Goal: Task Accomplishment & Management: Complete application form

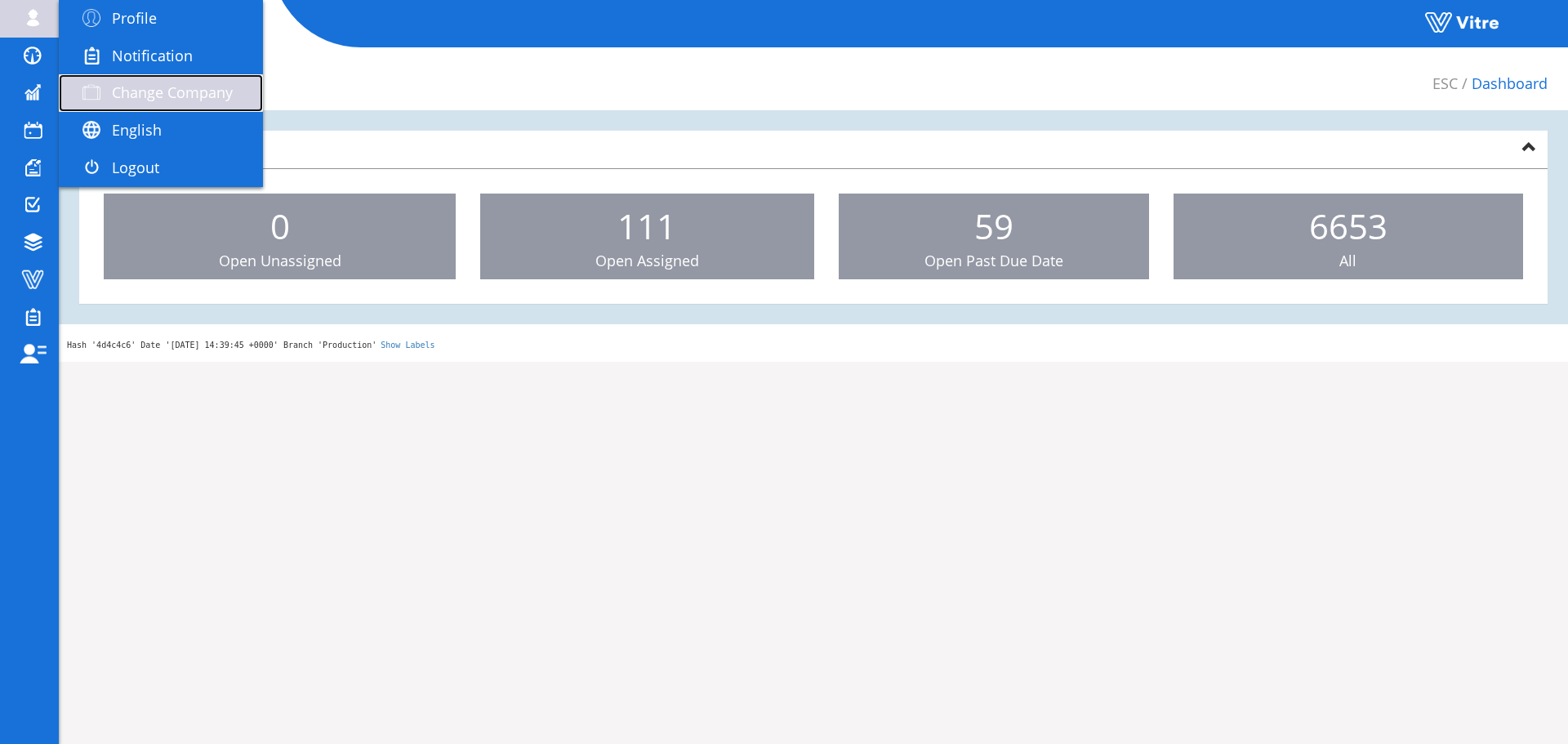
click at [142, 89] on span "Change Company" at bounding box center [173, 92] width 121 height 20
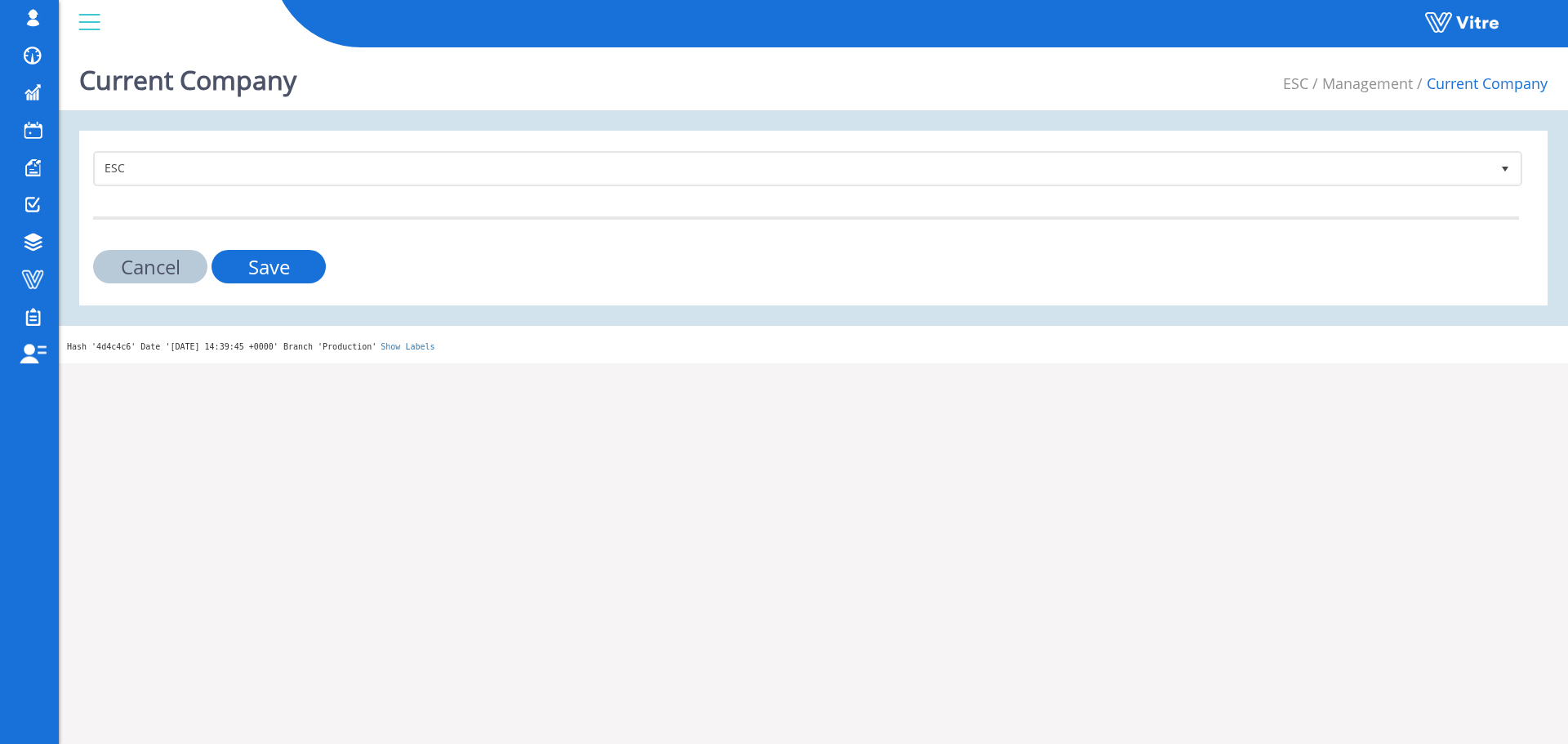
drag, startPoint x: 1235, startPoint y: 439, endPoint x: 1209, endPoint y: 415, distance: 35.4
click at [1235, 364] on html "sagi@vitre.io Profile Notification Change Company English English Español Franç…" at bounding box center [784, 182] width 1568 height 364
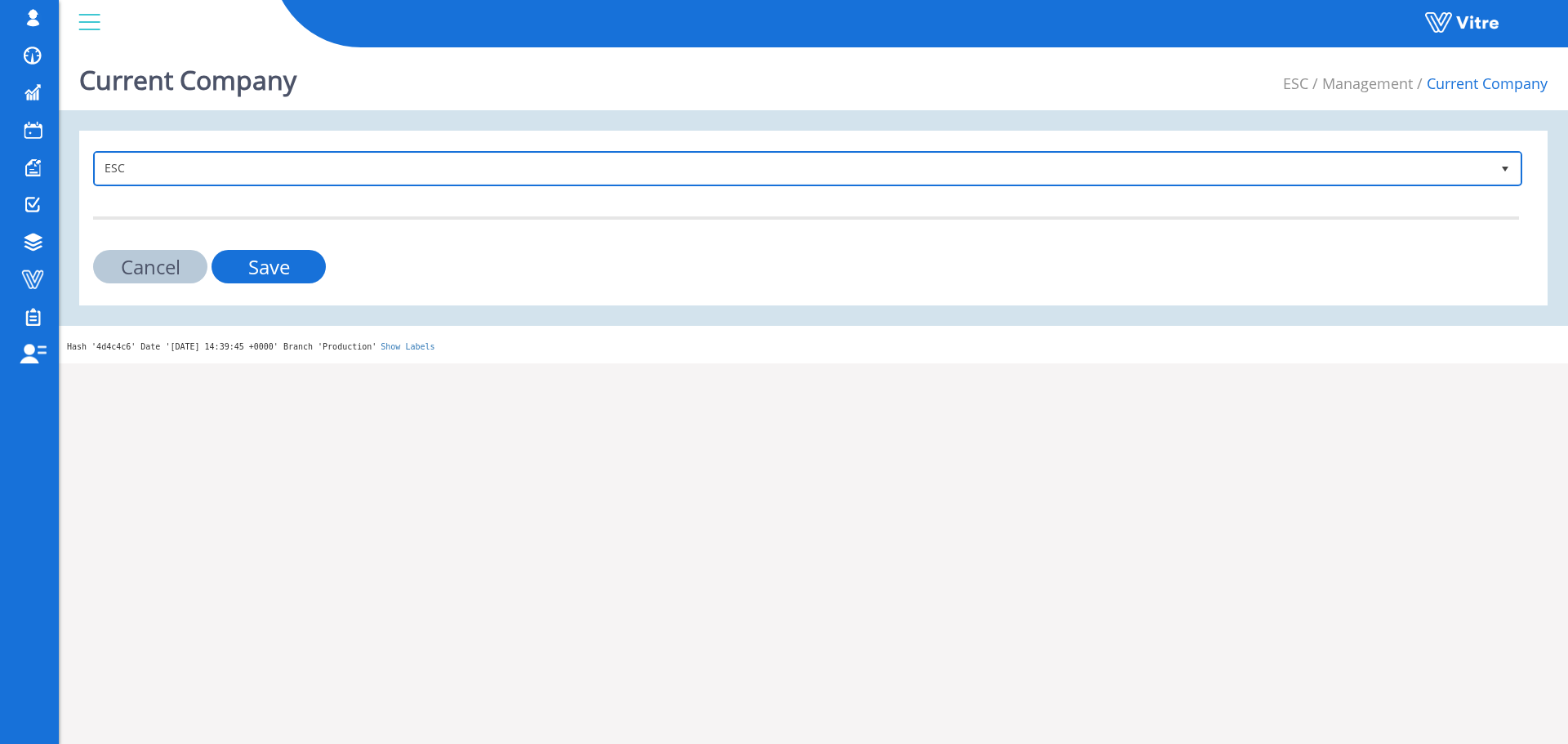
click at [302, 174] on span "ESC" at bounding box center [793, 168] width 1395 height 29
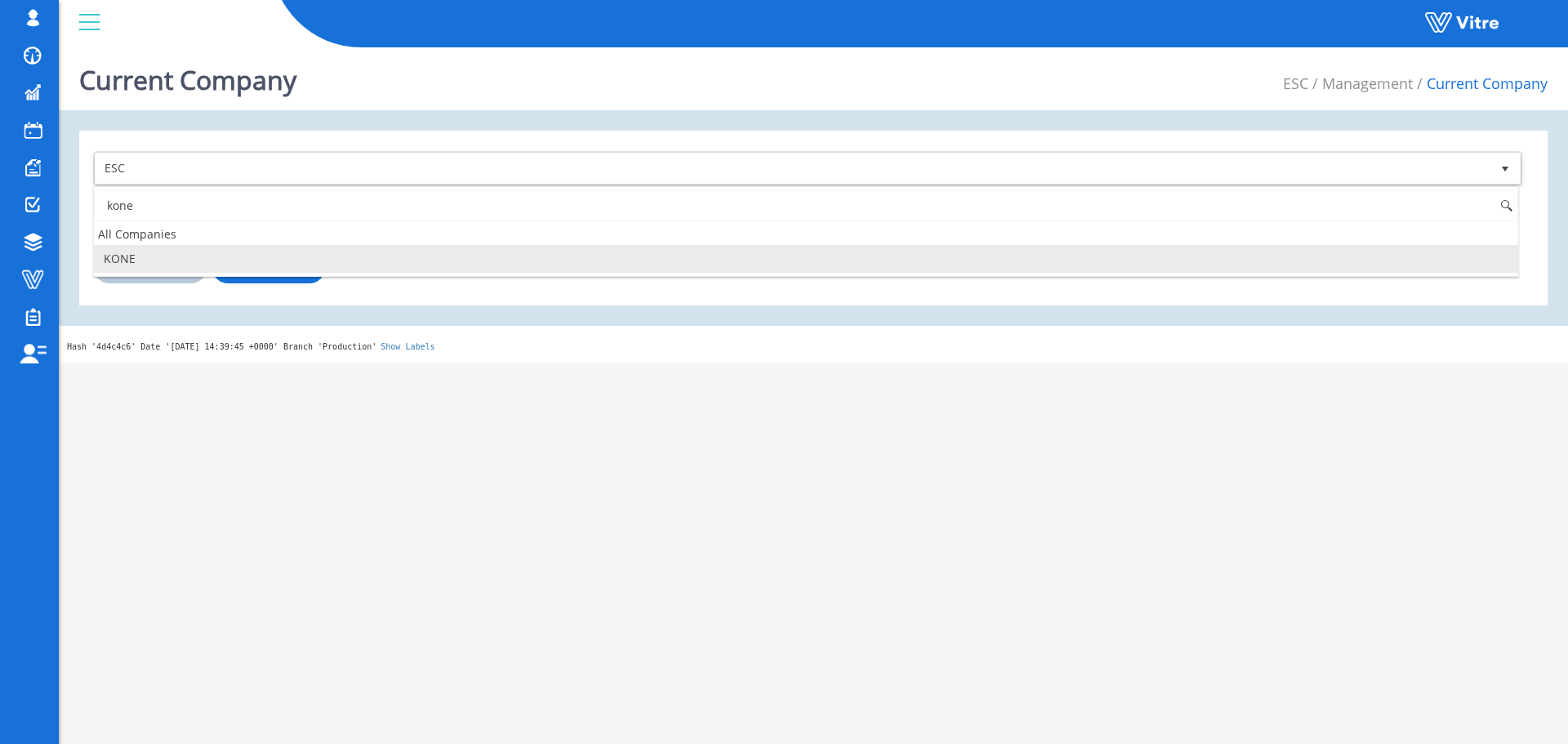
click at [277, 262] on li "KONE" at bounding box center [805, 258] width 1424 height 27
type input "kone"
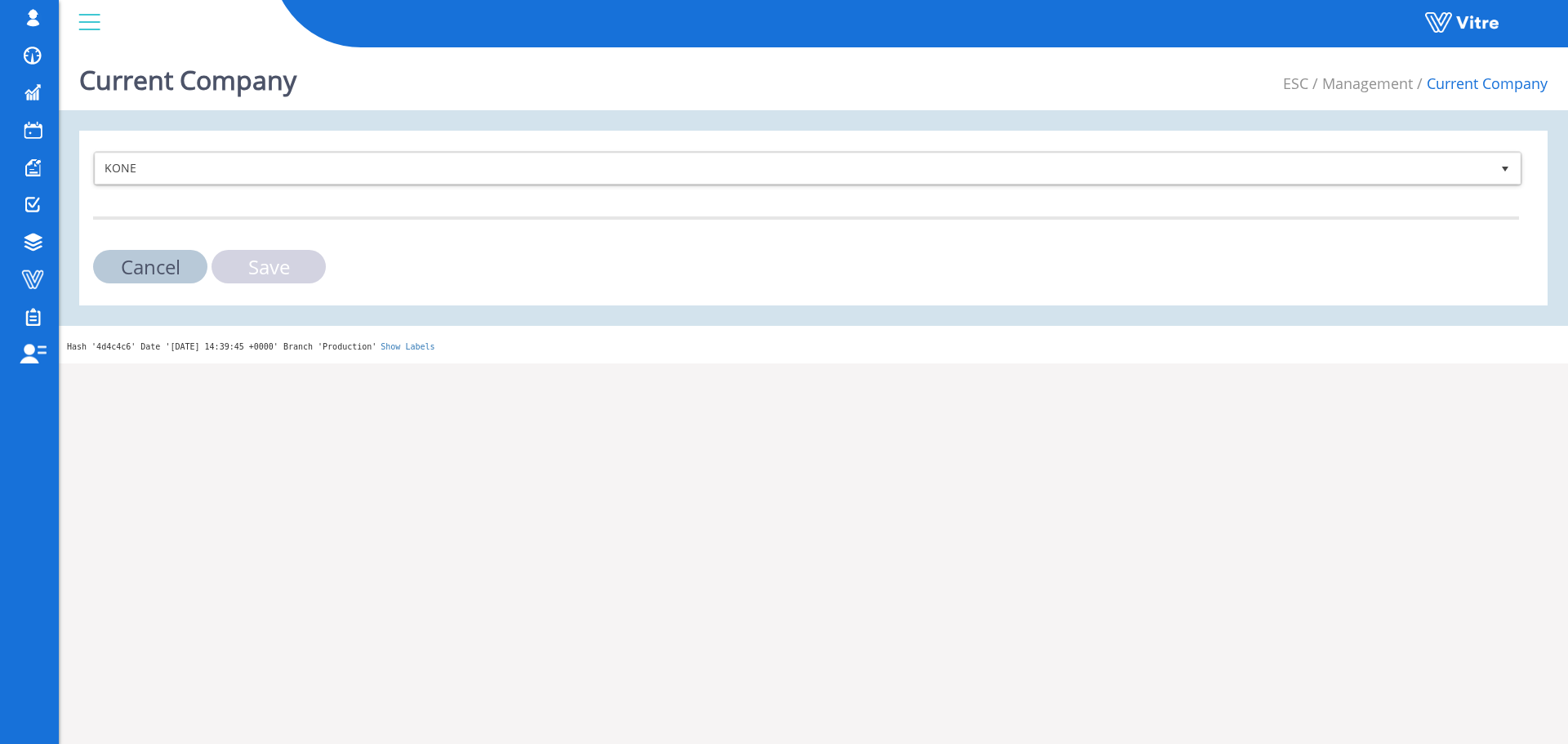
click at [277, 262] on input "Save" at bounding box center [269, 267] width 115 height 33
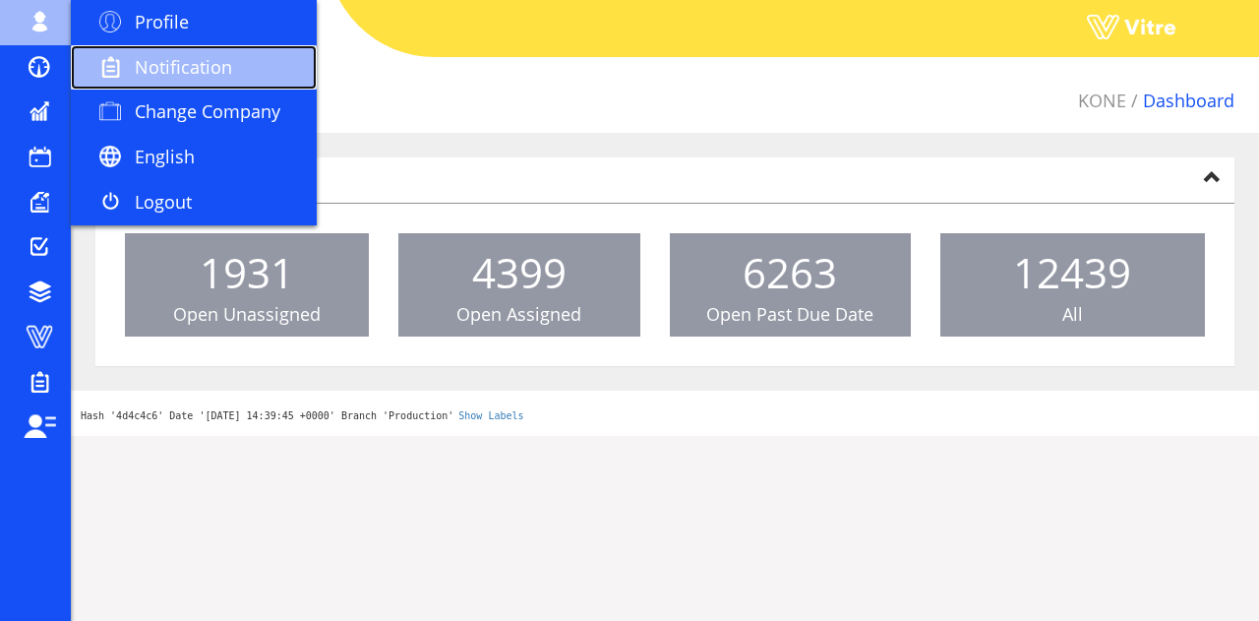
click at [214, 89] on link "Notification" at bounding box center [194, 67] width 246 height 45
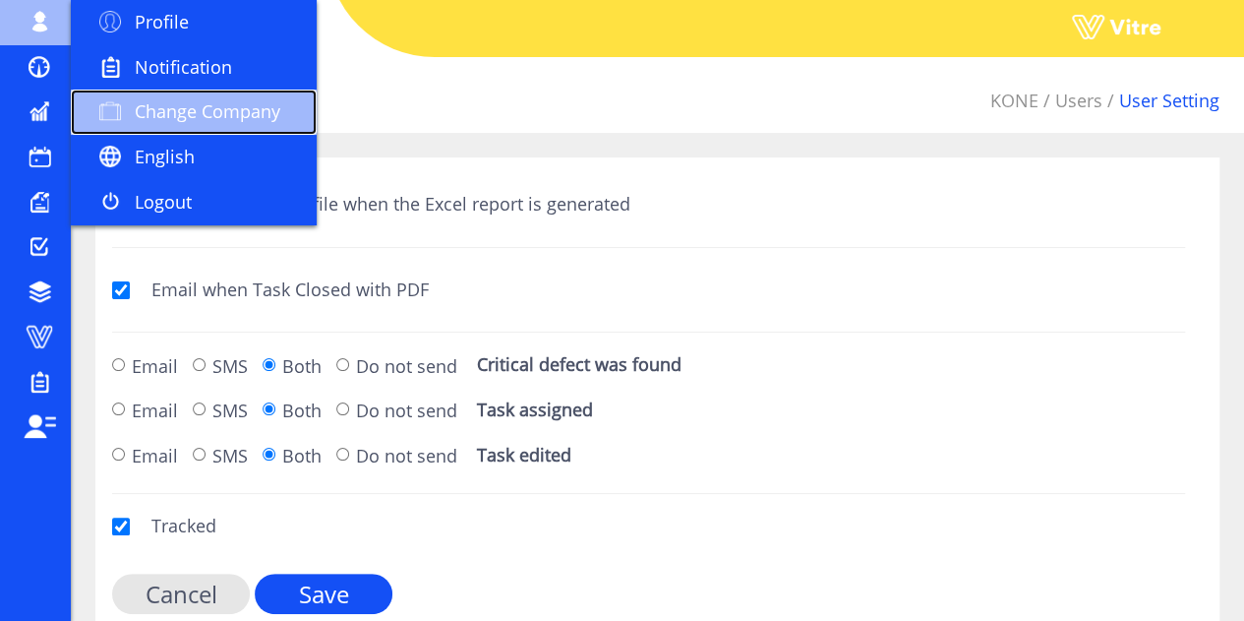
click at [151, 98] on link "Change Company" at bounding box center [194, 112] width 246 height 45
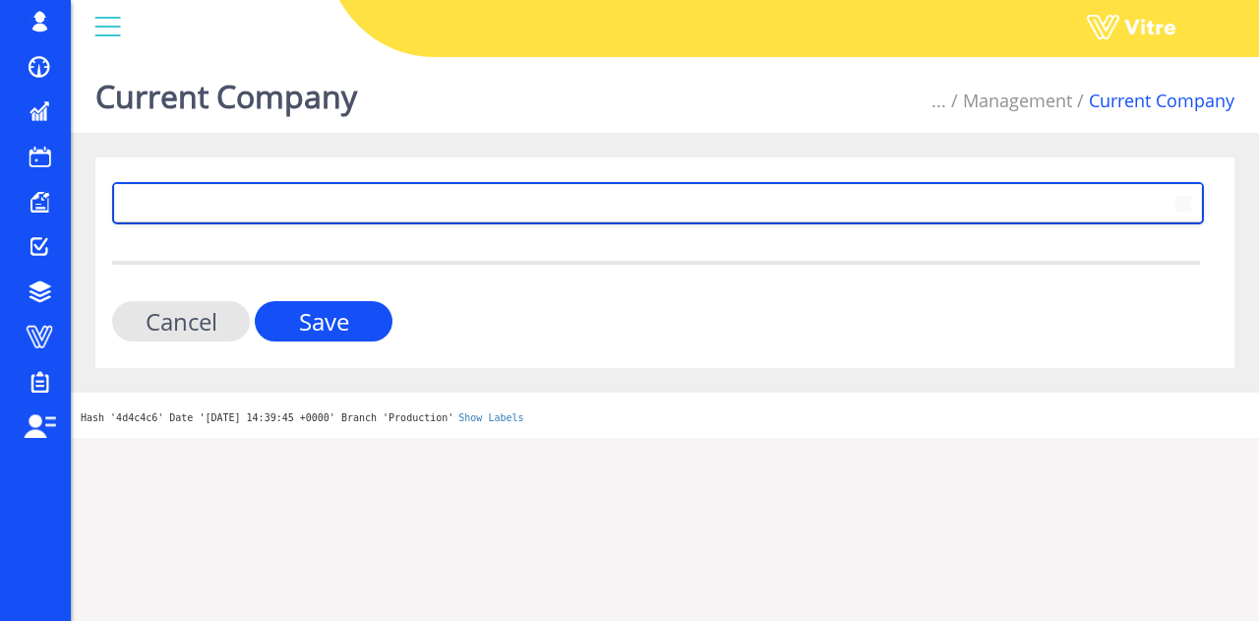
click at [264, 203] on span at bounding box center [640, 202] width 1050 height 35
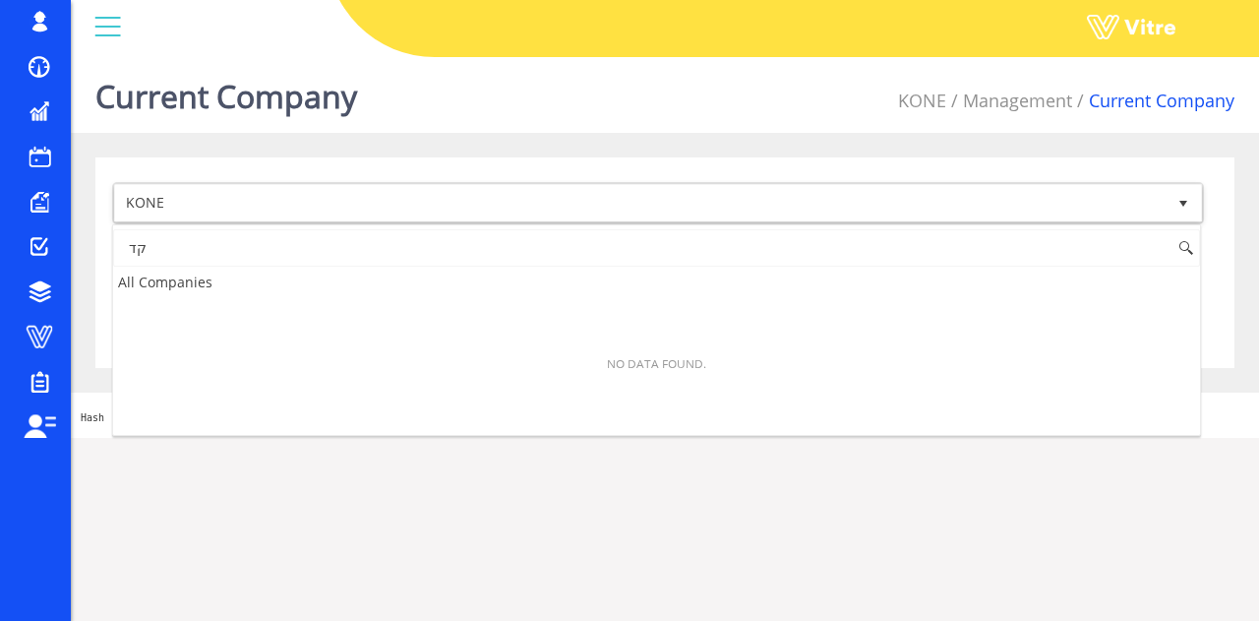
type input "ק"
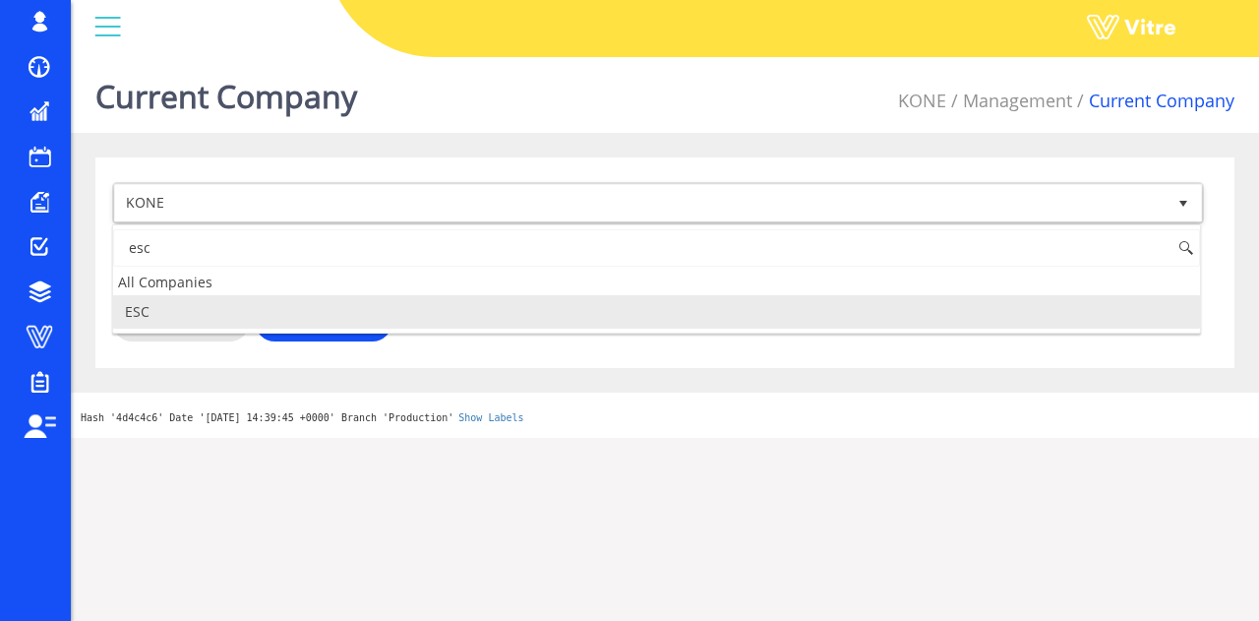
click at [257, 304] on li "ESC" at bounding box center [656, 311] width 1087 height 33
type input "esc"
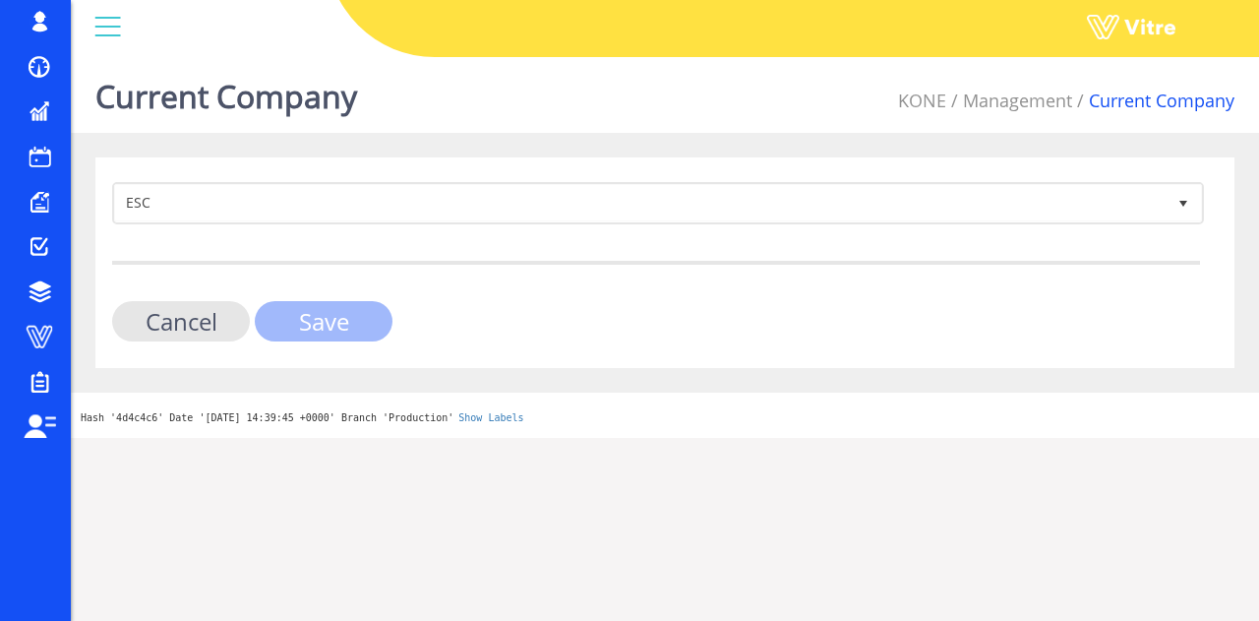
click at [311, 321] on input "Save" at bounding box center [324, 321] width 138 height 40
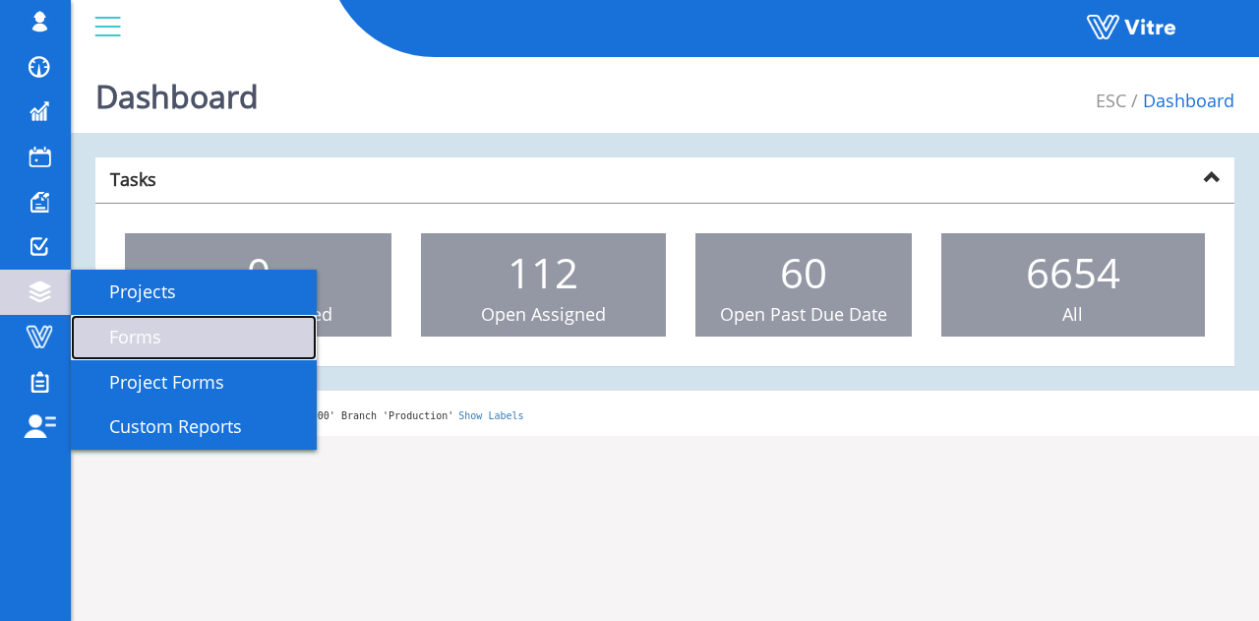
click at [184, 334] on link "Forms" at bounding box center [194, 337] width 246 height 45
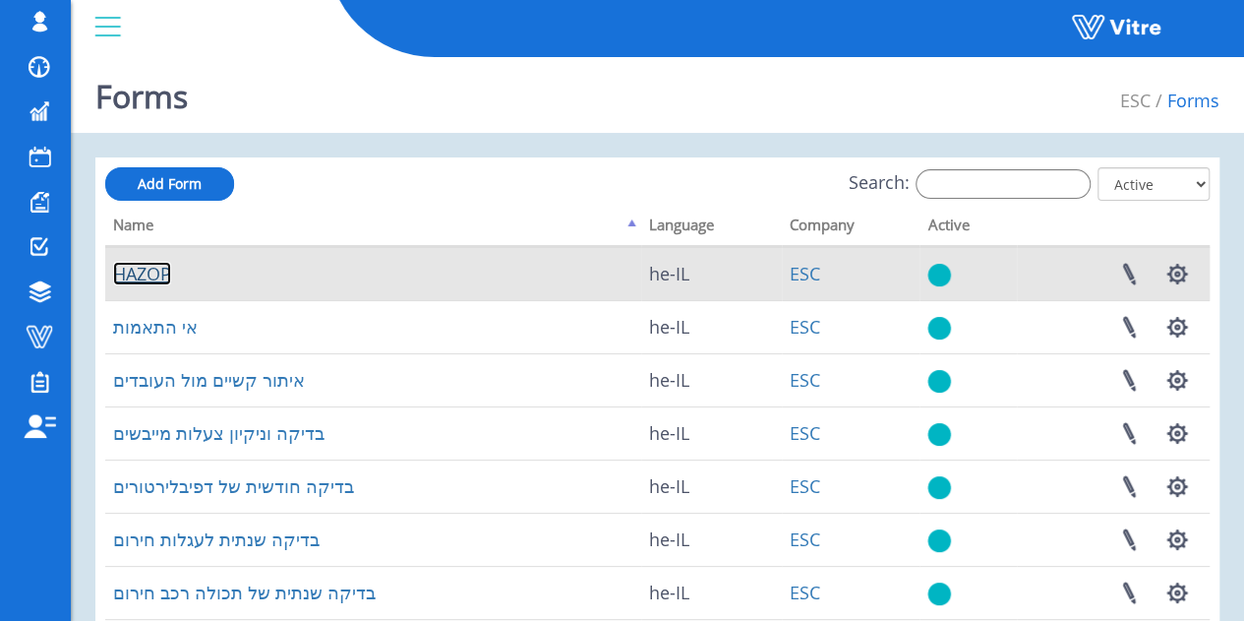
click at [138, 269] on link "HAZOP" at bounding box center [142, 274] width 58 height 24
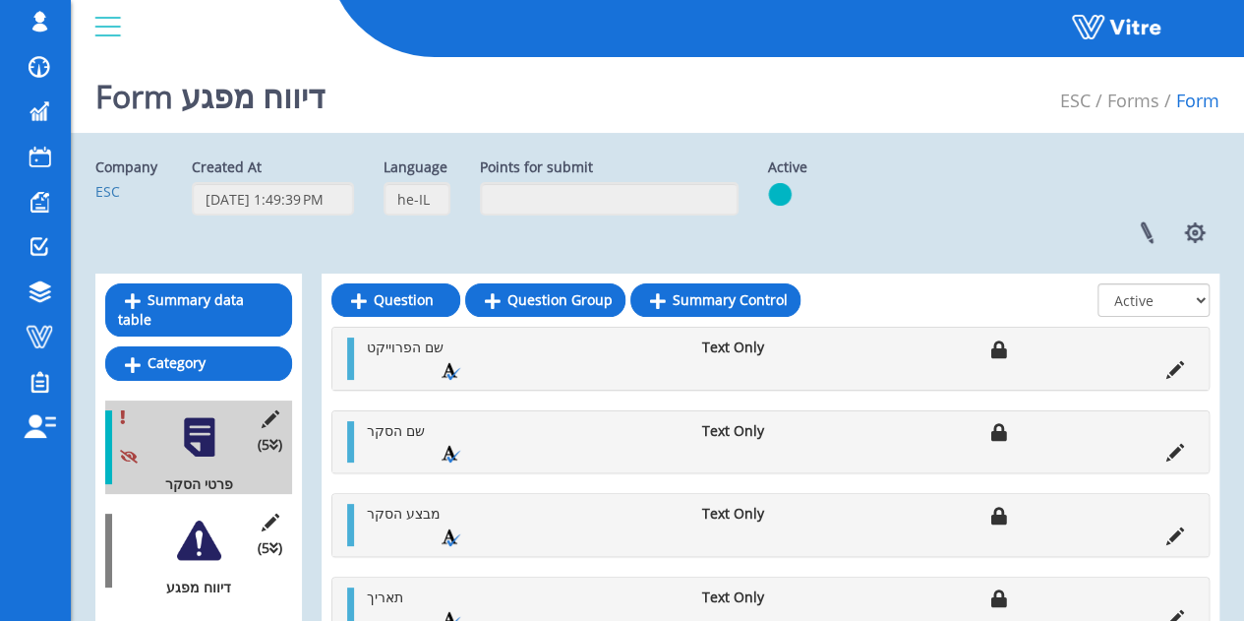
click at [189, 520] on div at bounding box center [199, 540] width 44 height 44
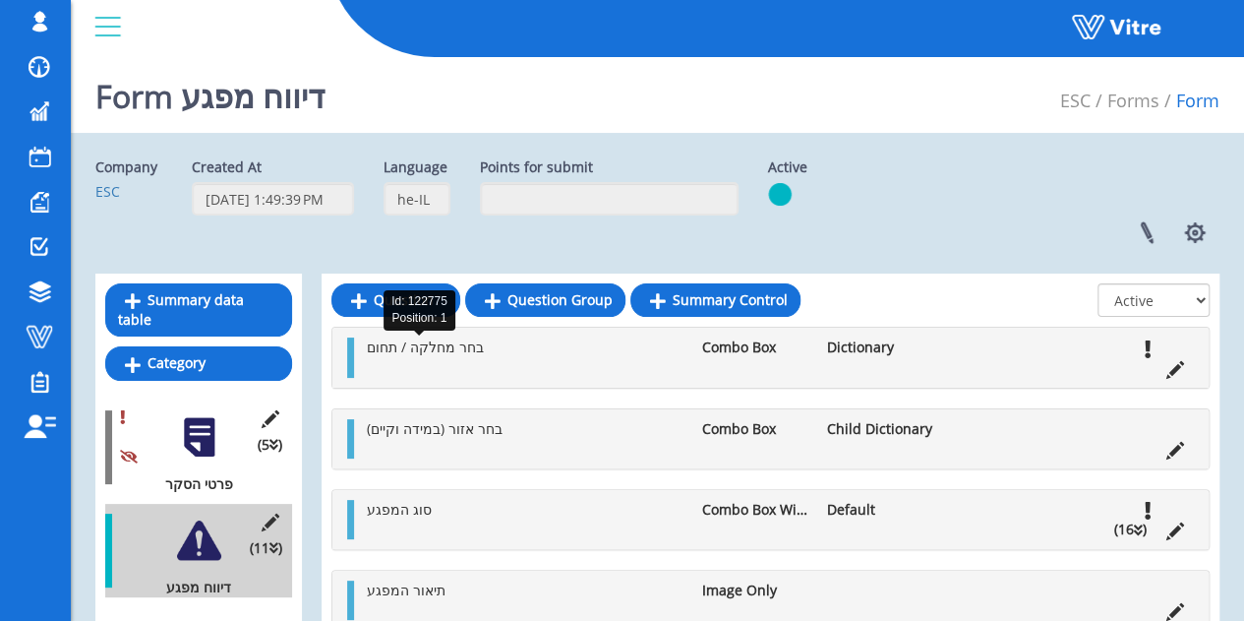
click at [367, 350] on span "בחר מחלקה / תחום" at bounding box center [425, 346] width 117 height 19
click at [425, 355] on span "בחר מחלקה / תחום" at bounding box center [425, 346] width 117 height 19
click at [378, 343] on span "בחר מחלקה / תחום" at bounding box center [425, 346] width 117 height 19
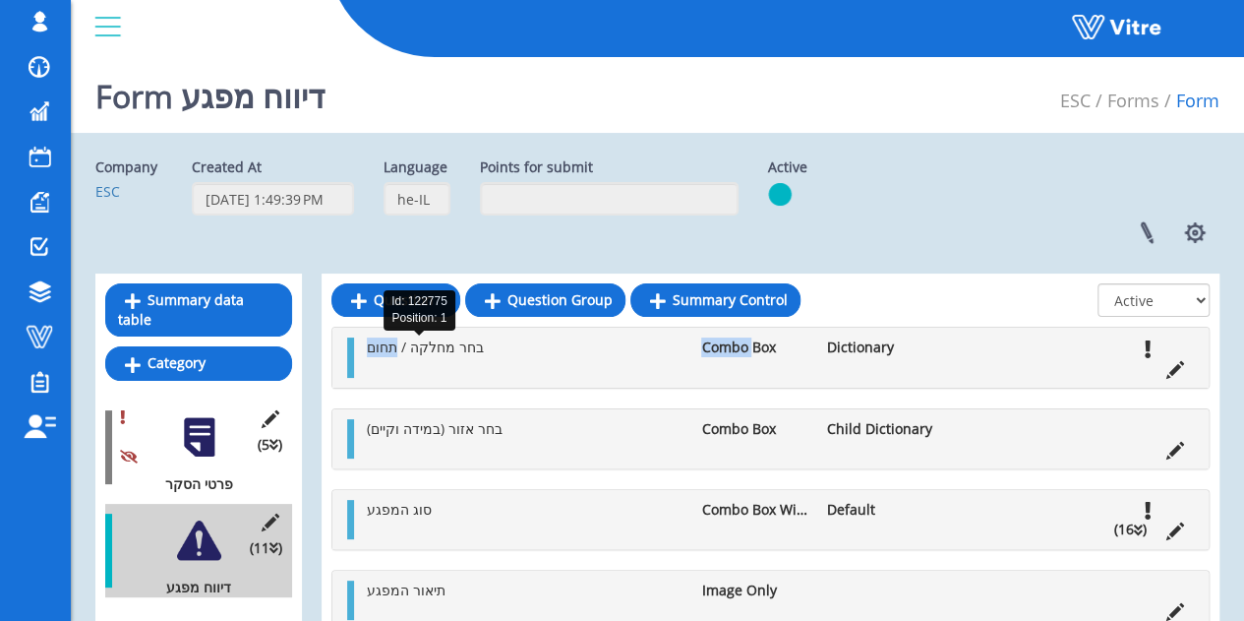
click at [378, 343] on span "בחר מחלקה / תחום" at bounding box center [425, 346] width 117 height 19
click at [455, 352] on span "בחר מחלקה / תחום" at bounding box center [425, 346] width 117 height 19
click at [1174, 383] on div "בחר מחלקה / תחום Combo Box Dictionary" at bounding box center [770, 357] width 876 height 59
click at [1174, 382] on div "בחר מחלקה / תחום Combo Box Dictionary" at bounding box center [770, 357] width 876 height 59
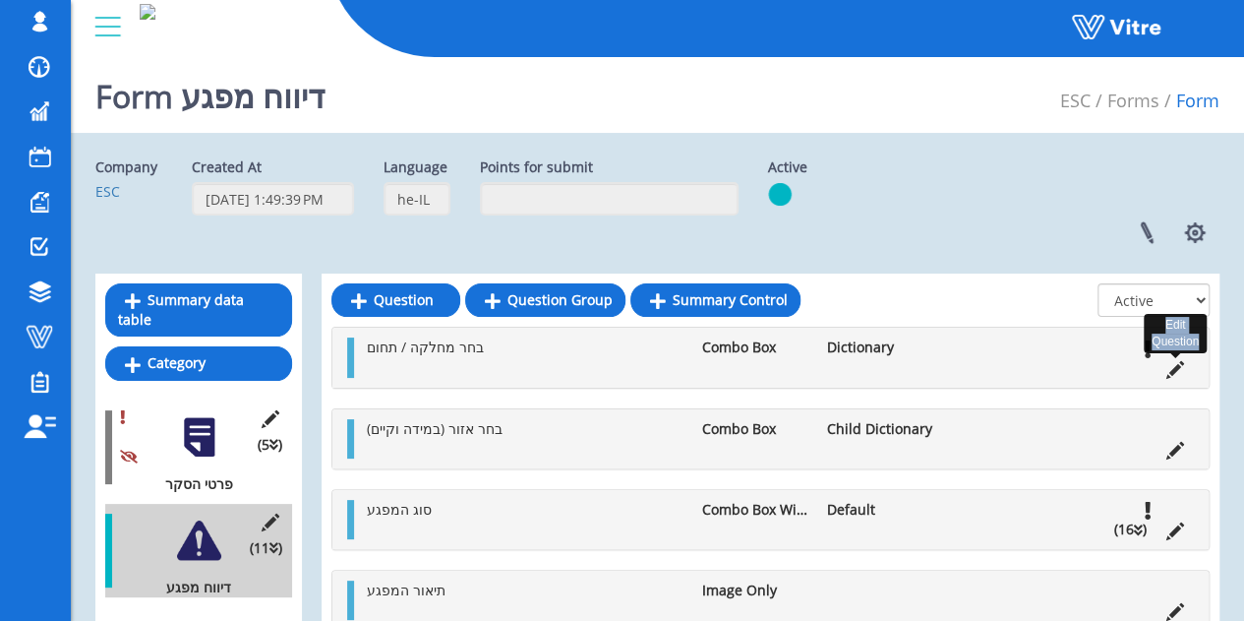
click at [1174, 379] on icon at bounding box center [1176, 370] width 18 height 18
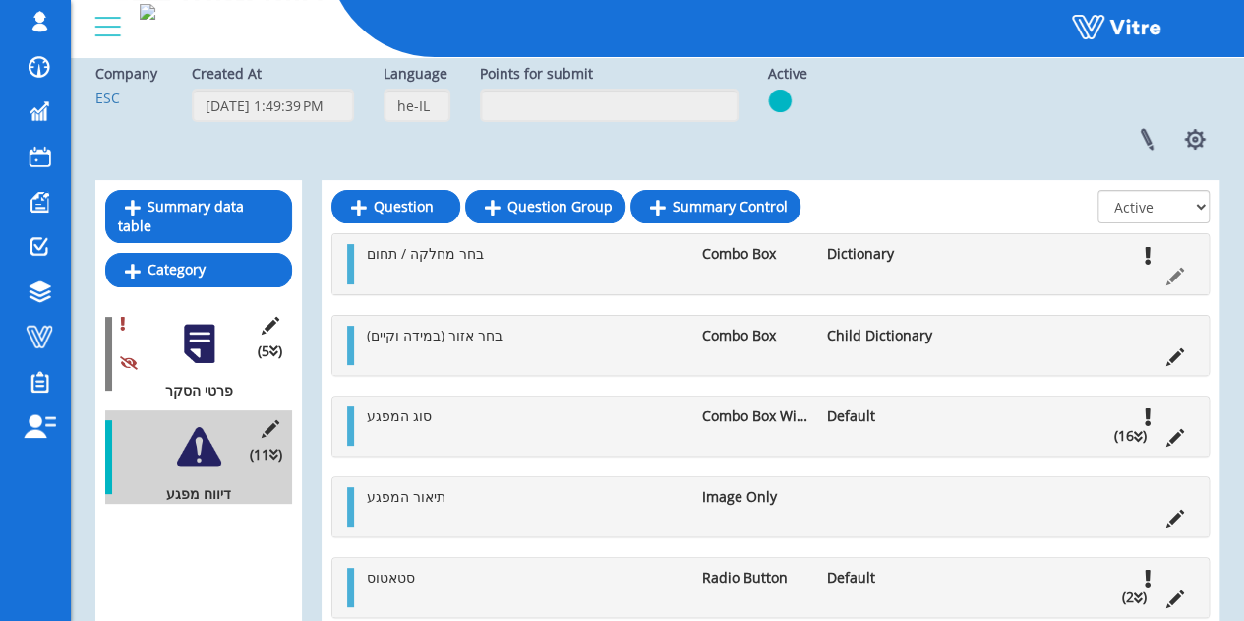
scroll to position [89, 0]
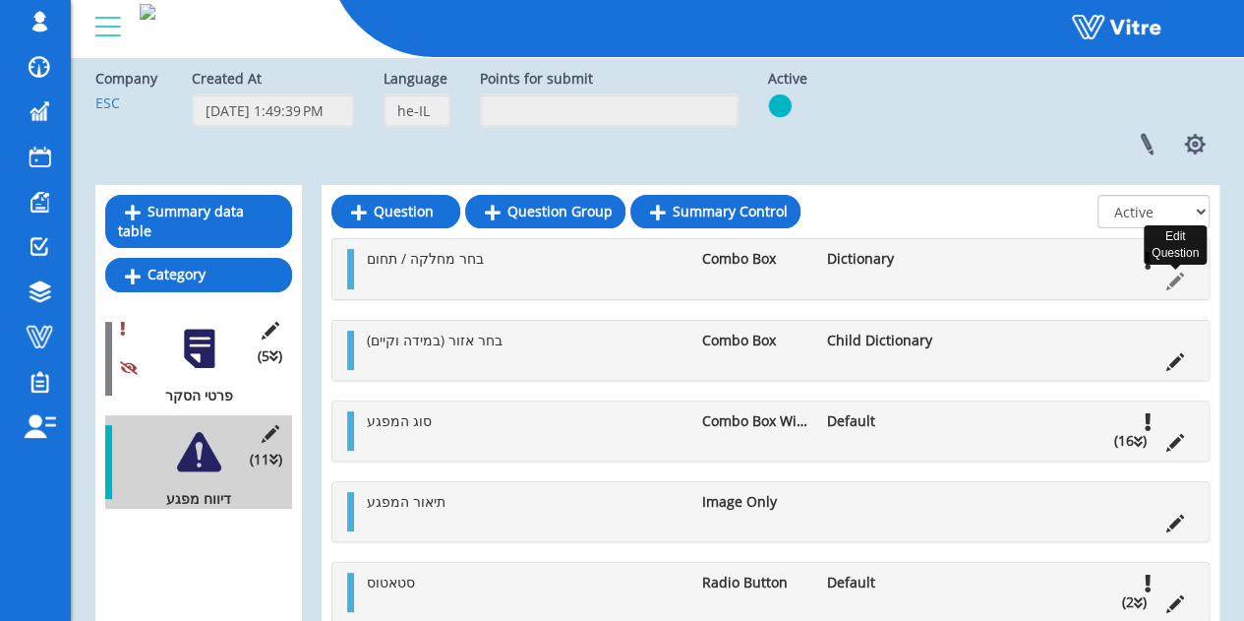
click at [1169, 275] on icon at bounding box center [1176, 281] width 18 height 18
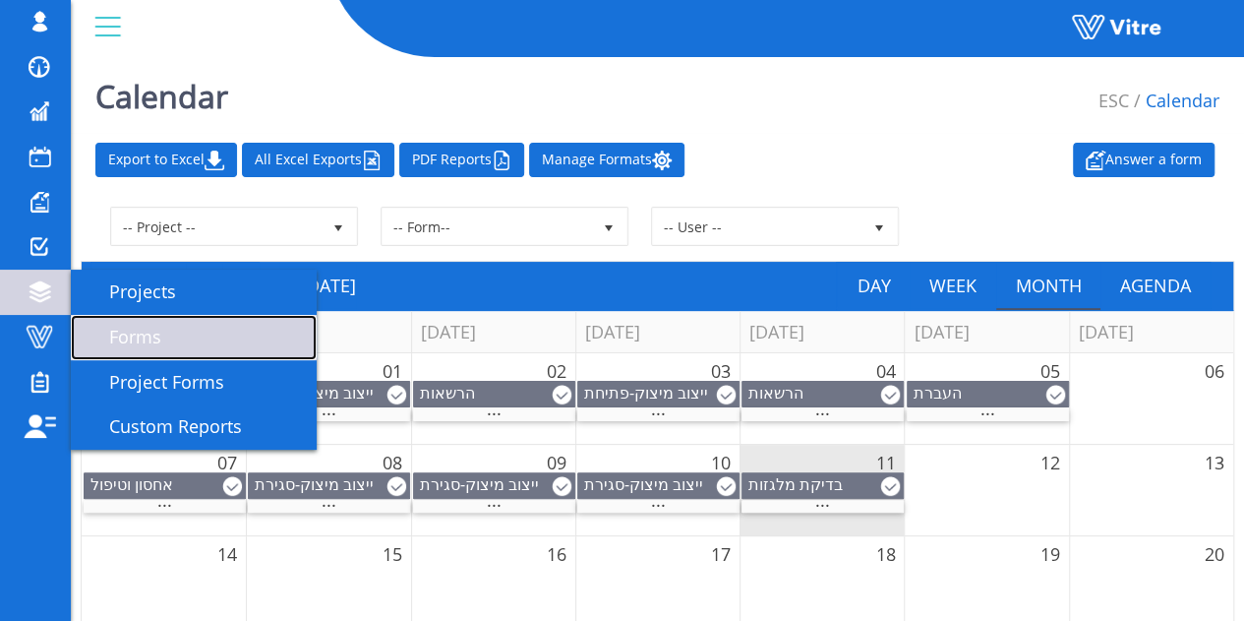
click at [100, 326] on span "Forms" at bounding box center [124, 337] width 76 height 24
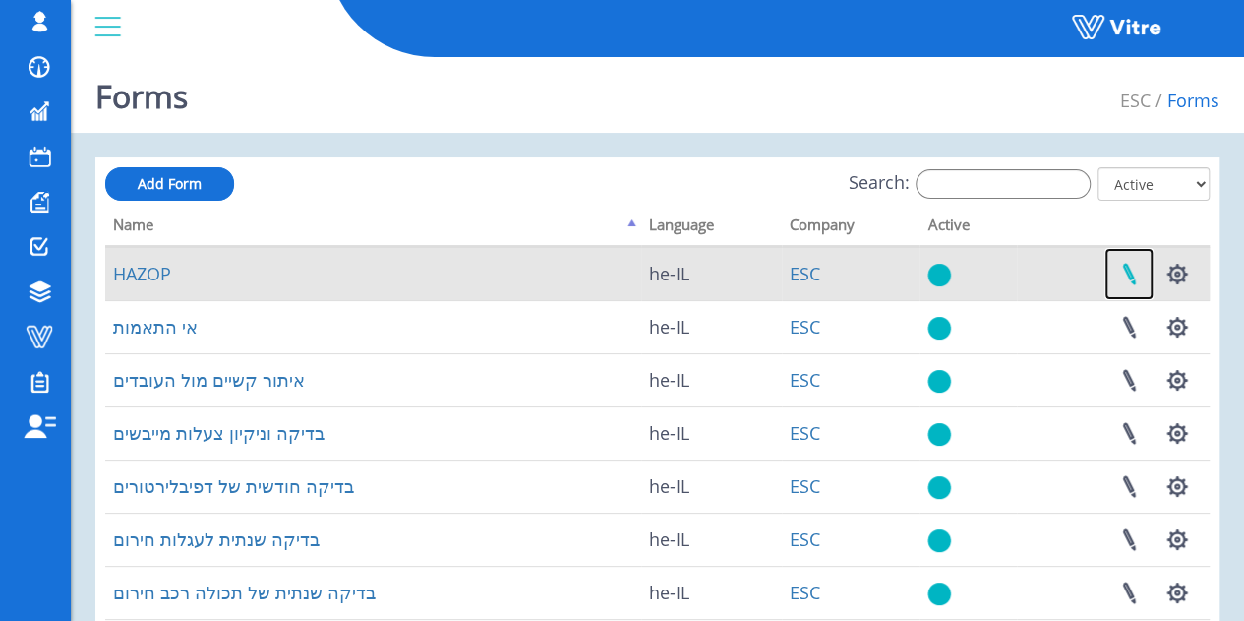
click at [1131, 269] on link at bounding box center [1129, 274] width 49 height 52
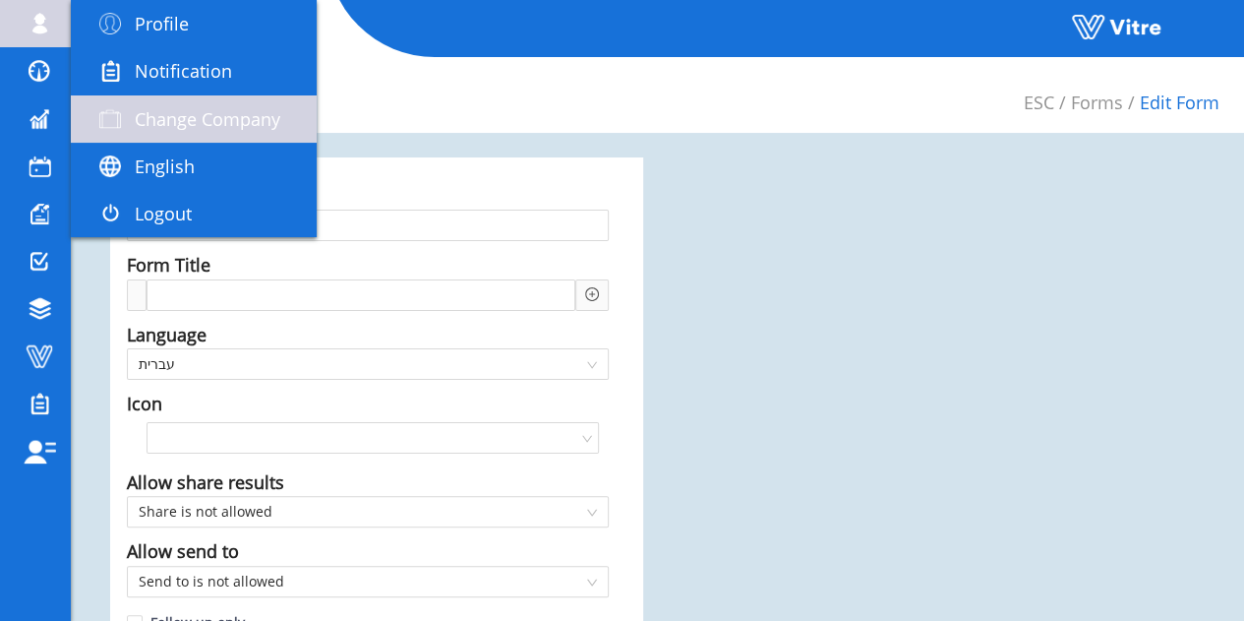
click at [201, 135] on link "Change Company" at bounding box center [194, 118] width 246 height 47
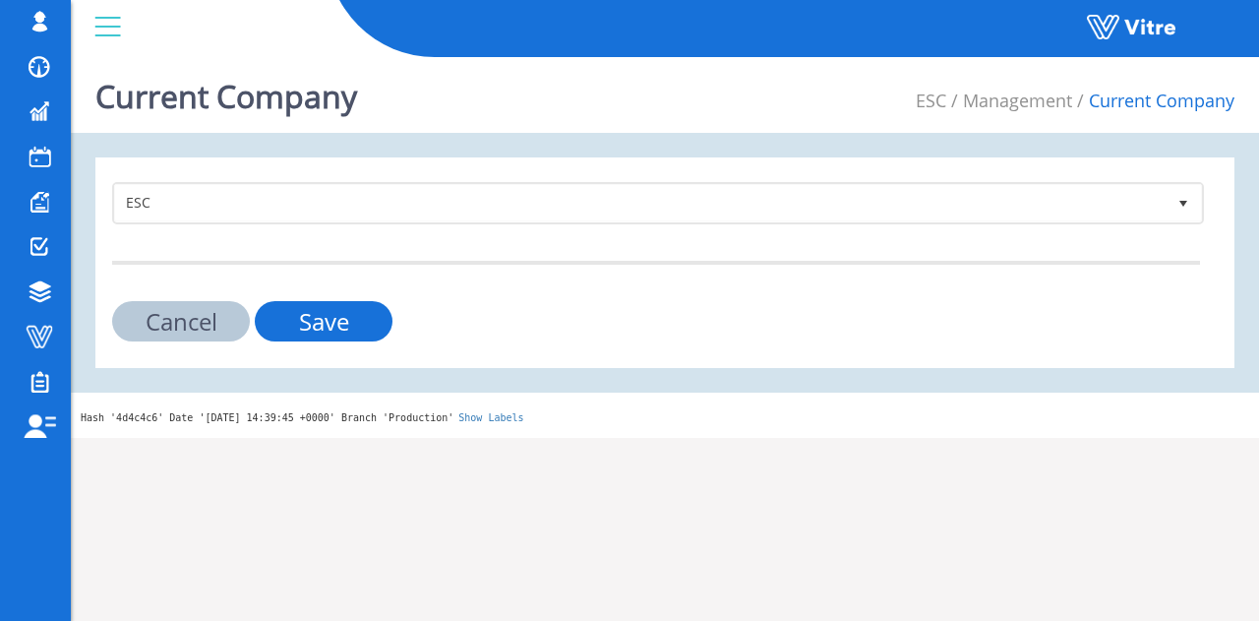
click at [201, 135] on div "Current Company ESC Management Current Company ESC 170 Cancel Save Hash '4d4c4c…" at bounding box center [665, 243] width 1188 height 389
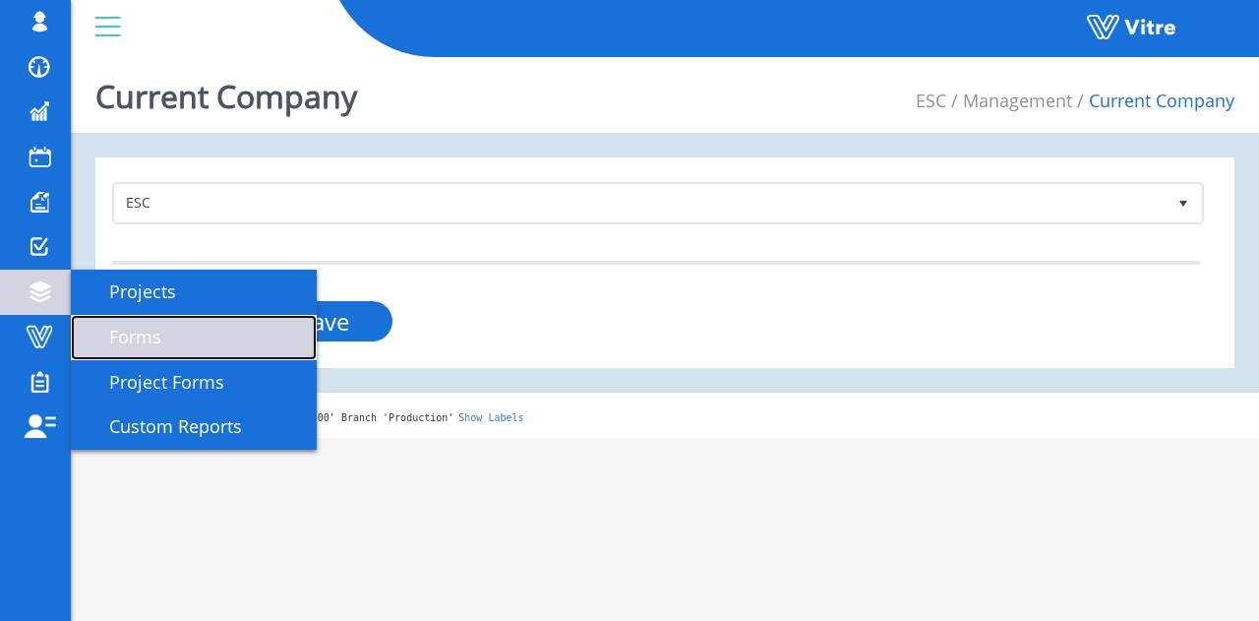
click at [155, 320] on link "Forms" at bounding box center [194, 337] width 246 height 45
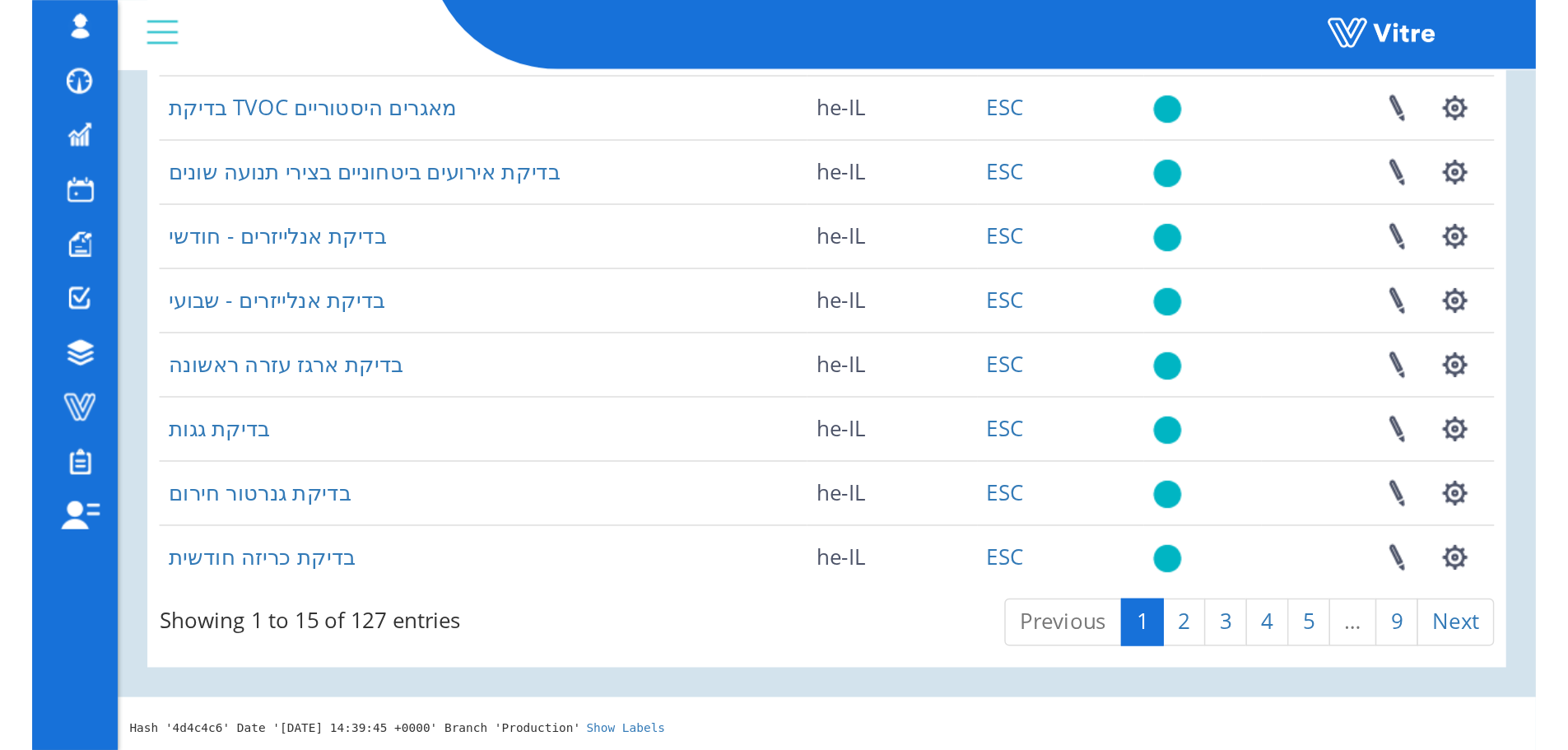
scroll to position [236, 0]
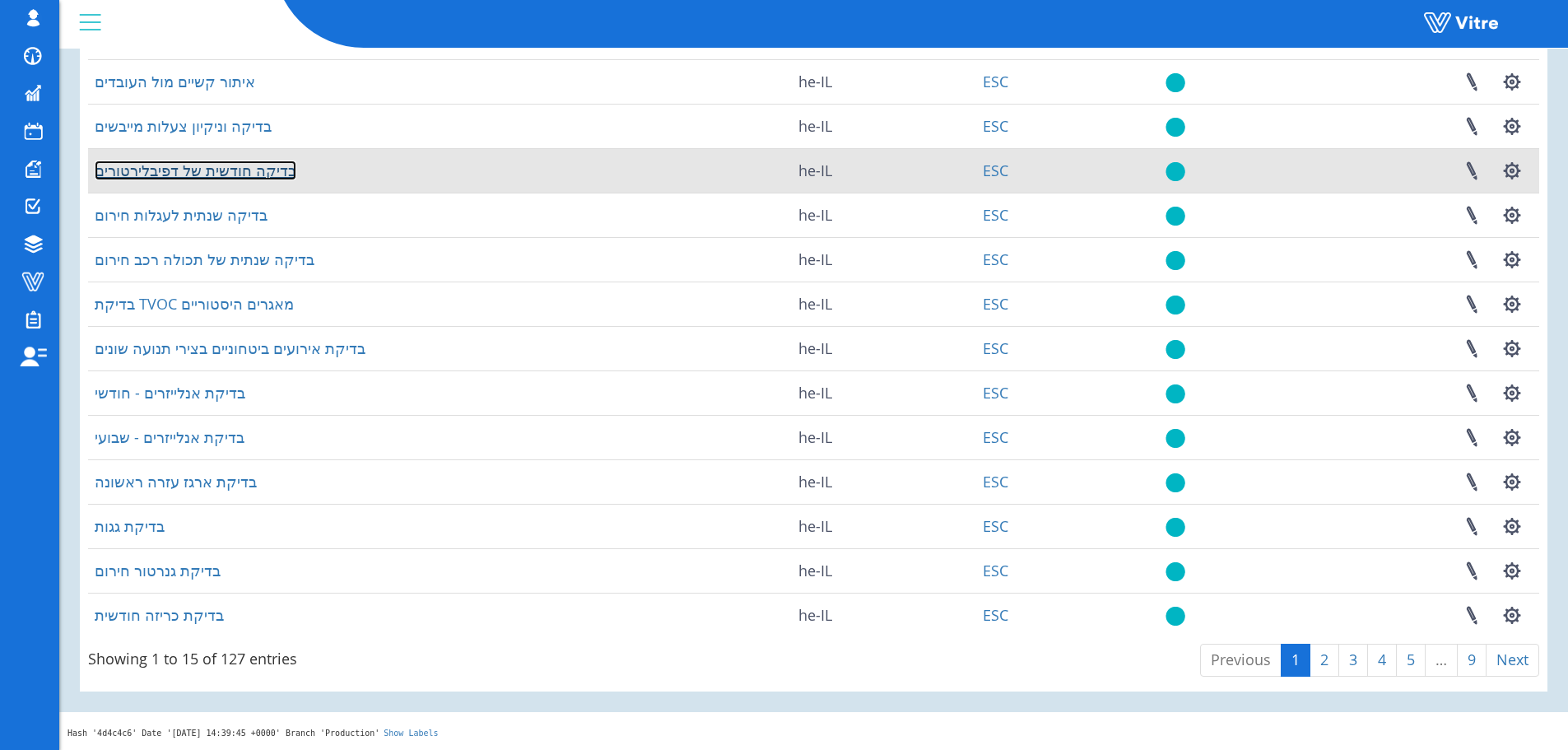
click at [218, 176] on link "בדיקה חודשית של דפיבלירטורים" at bounding box center [195, 171] width 202 height 20
